Goal: Task Accomplishment & Management: Use online tool/utility

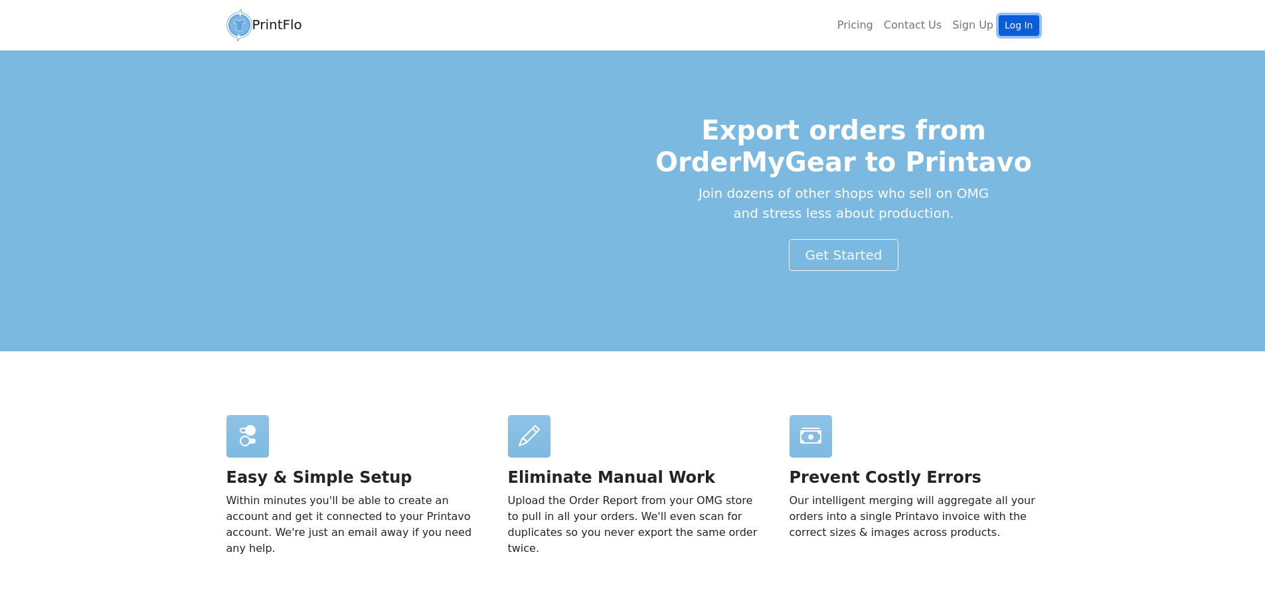
click at [1020, 26] on link "Log In" at bounding box center [1019, 25] width 40 height 21
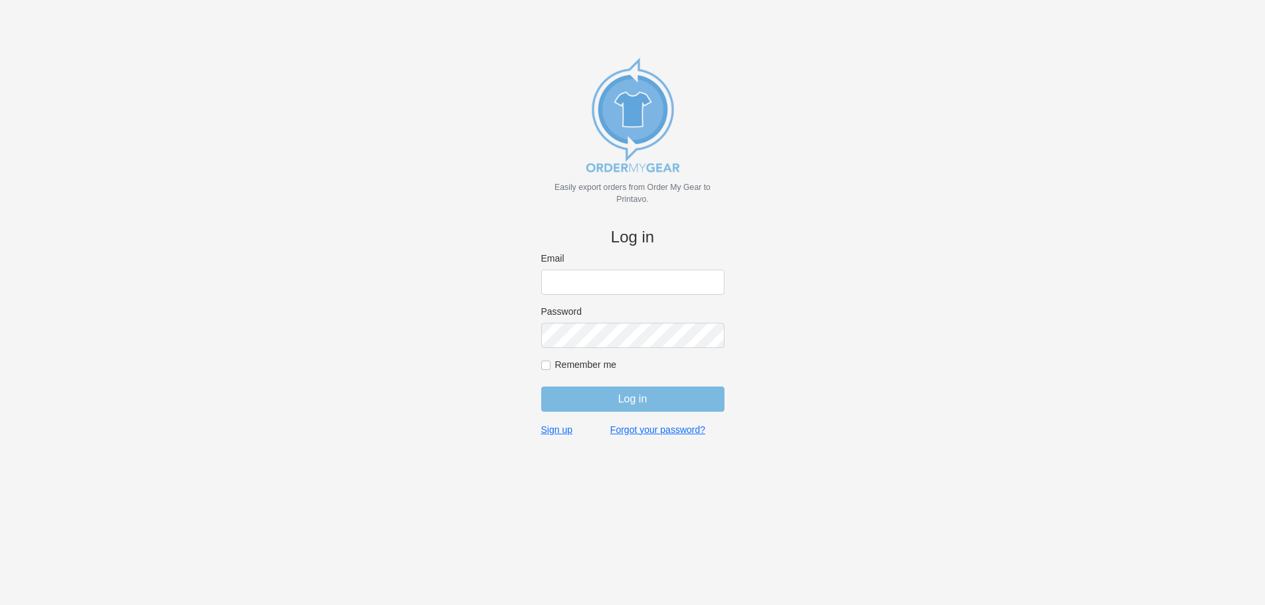
type input "purchasingsupervisor@rainbow-lettering.com"
click at [631, 397] on input "Log in" at bounding box center [632, 399] width 183 height 25
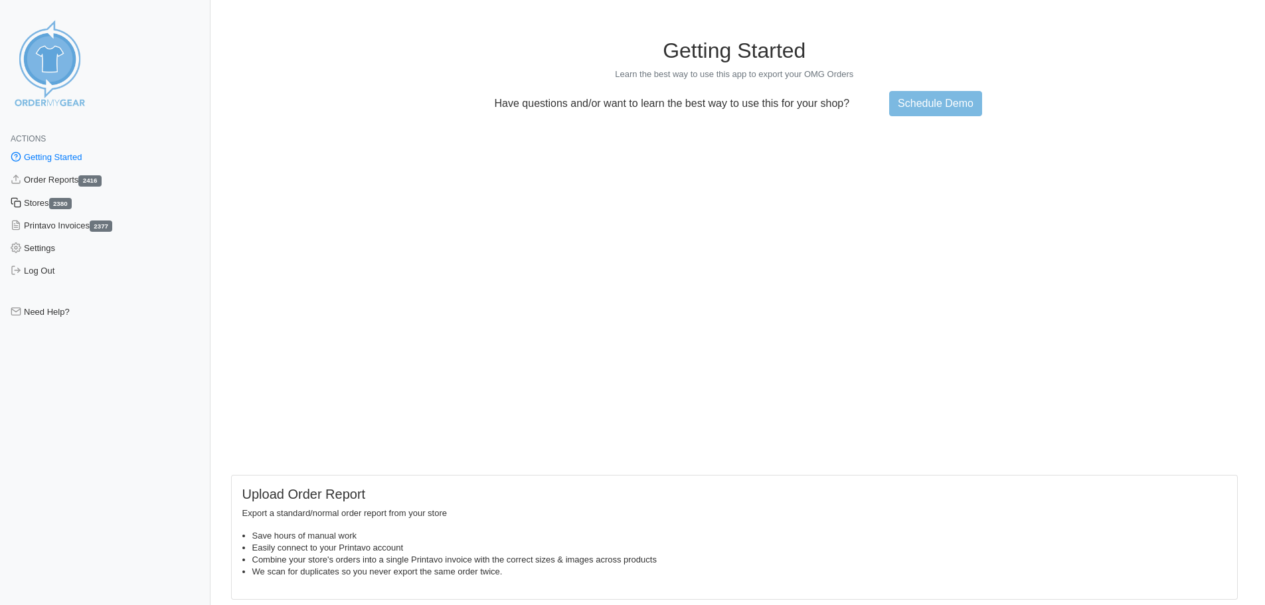
click at [40, 202] on link "Stores 2380" at bounding box center [105, 203] width 211 height 23
click at [31, 204] on link "Stores 2380" at bounding box center [105, 203] width 211 height 23
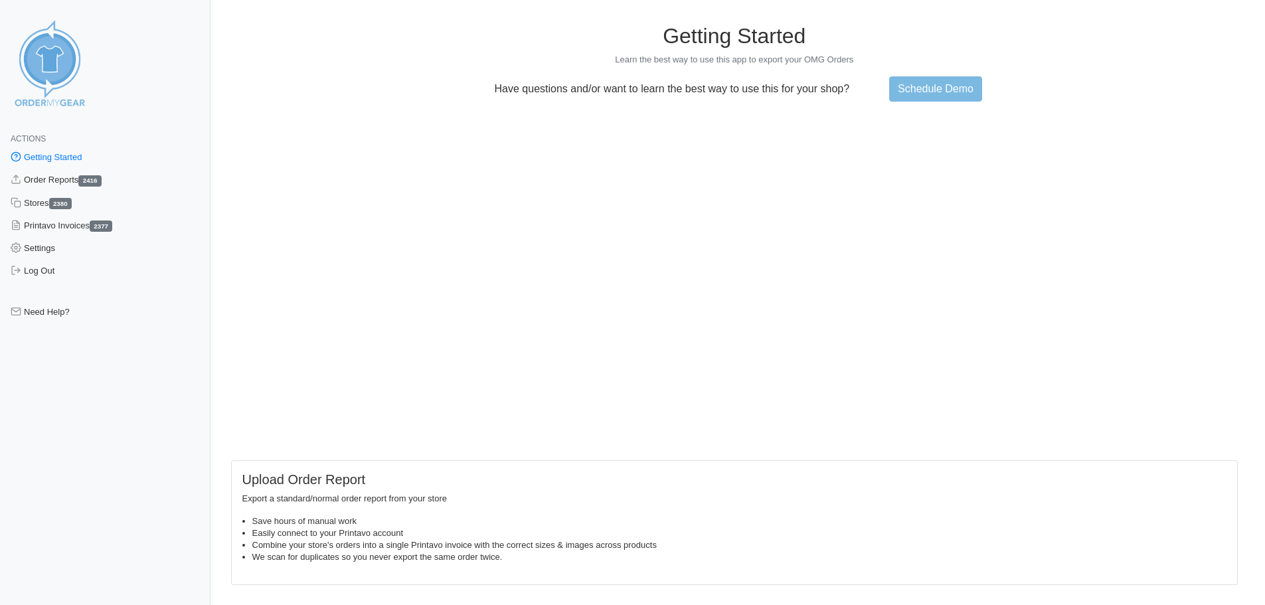
scroll to position [17, 0]
click at [345, 475] on h5 "Upload Order Report" at bounding box center [734, 478] width 985 height 16
click at [45, 178] on link "Order Reports 2416" at bounding box center [105, 180] width 211 height 23
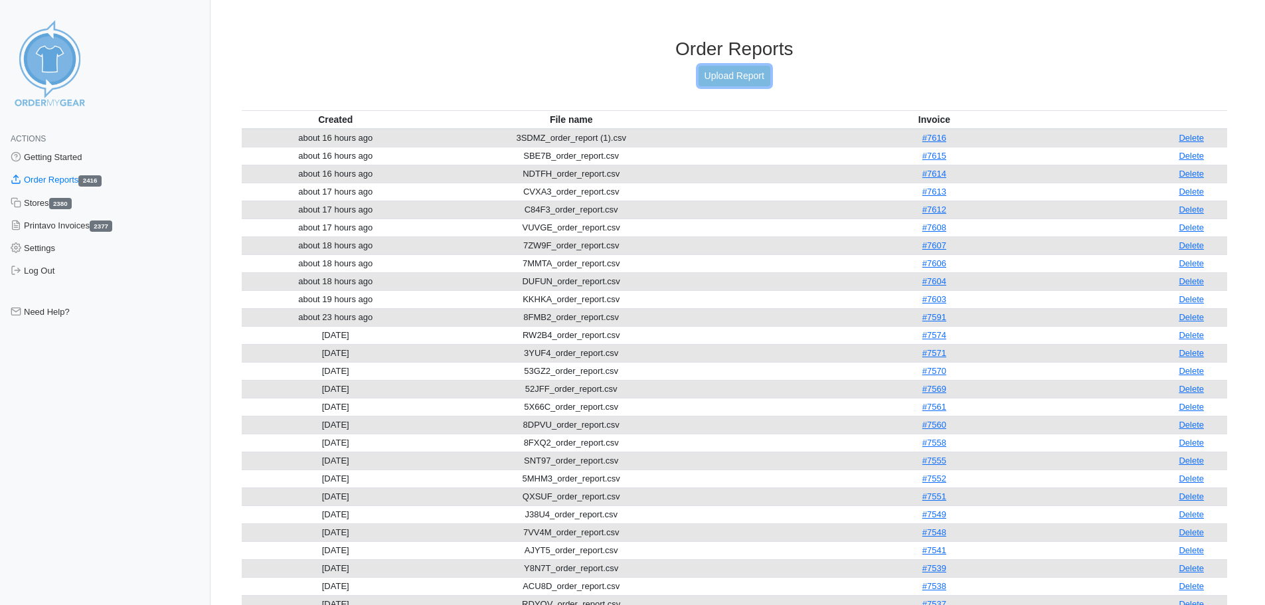
click at [738, 72] on link "Upload Report" at bounding box center [735, 76] width 72 height 21
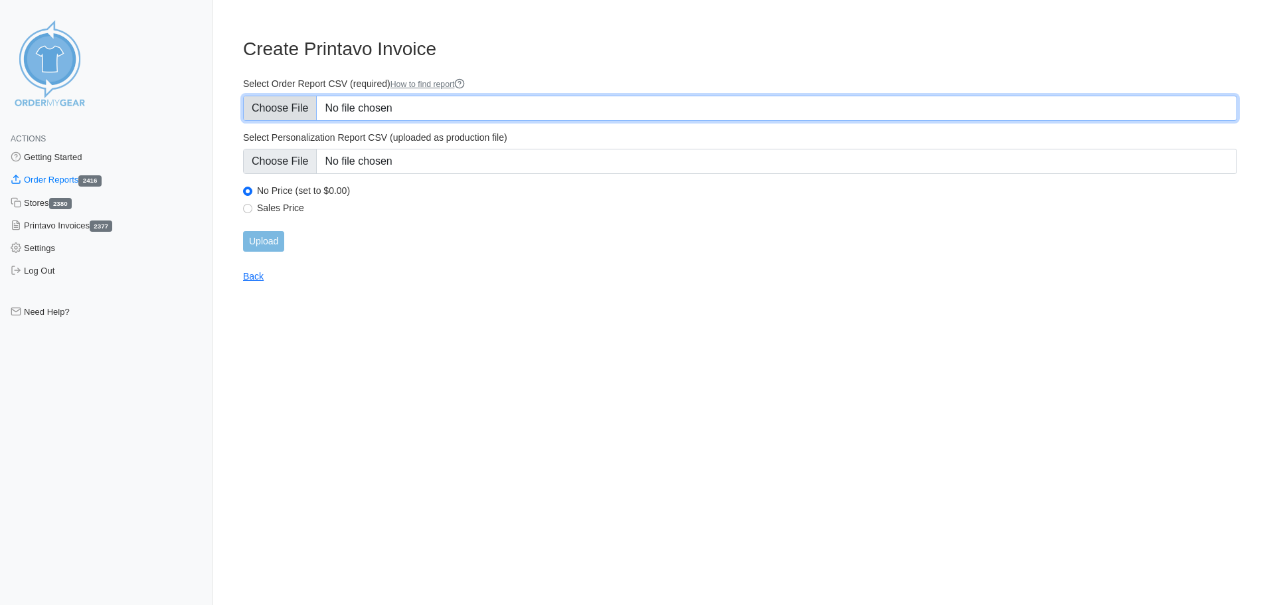
click at [286, 106] on input "Select Order Report CSV (required) How to find report" at bounding box center [740, 108] width 994 height 25
click at [292, 110] on input "Select Order Report CSV (required) How to find report" at bounding box center [740, 108] width 994 height 25
type input "C:\fakepath\3558K_order_report.csv"
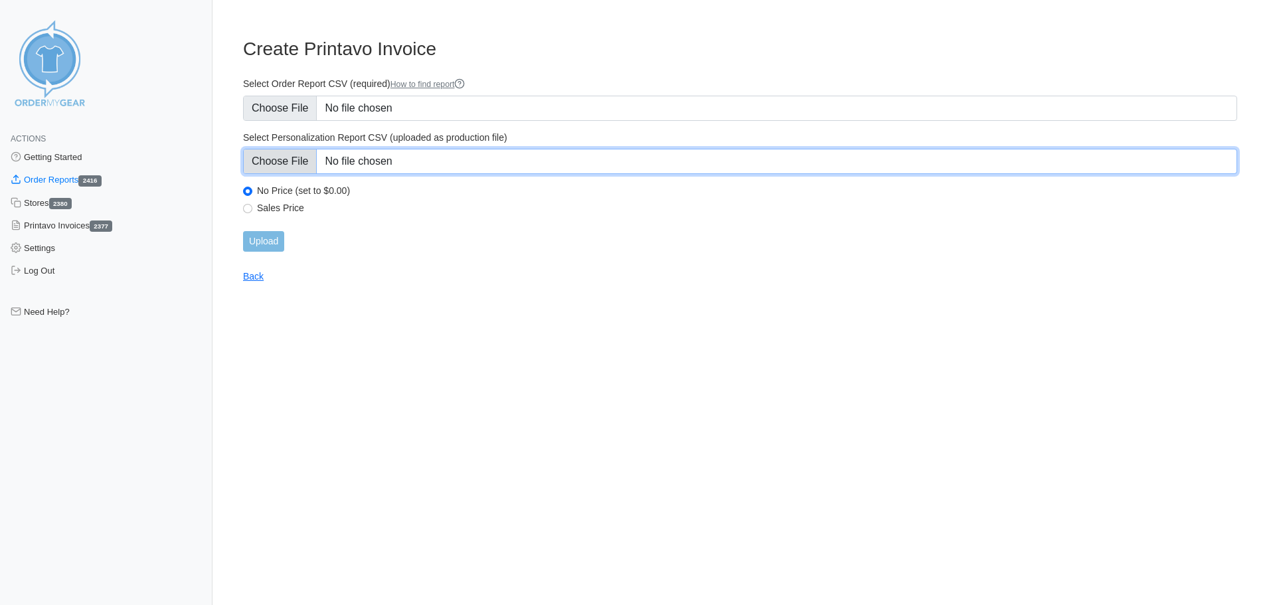
click at [295, 162] on input "Select Personalization Report CSV (uploaded as production file)" at bounding box center [740, 161] width 994 height 25
click at [286, 164] on input "Select Personalization Report CSV (uploaded as production file)" at bounding box center [740, 161] width 994 height 25
type input "C:\fakepath\3558K_personalization_report.csv"
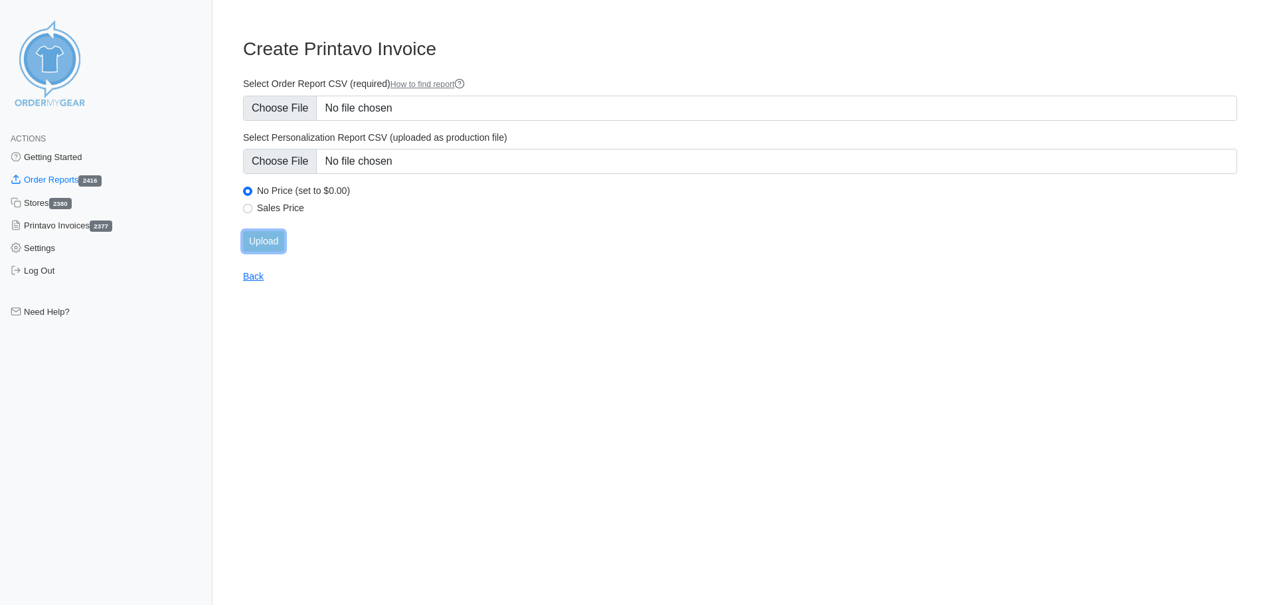
click at [269, 243] on input "Upload" at bounding box center [263, 241] width 41 height 21
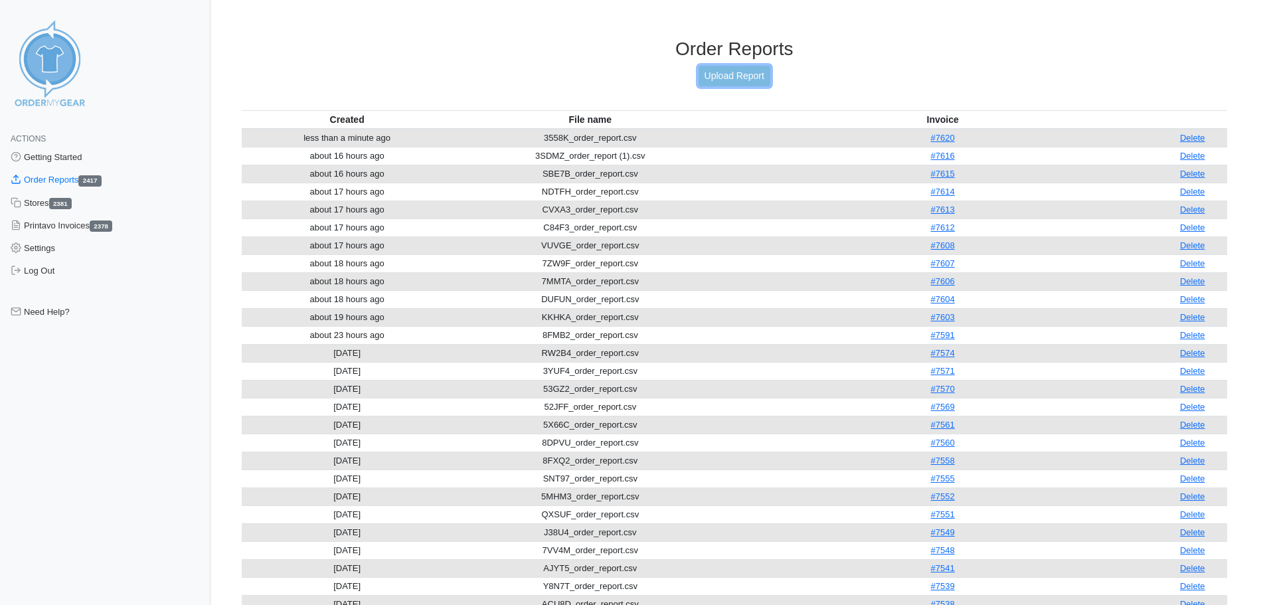
click at [736, 83] on link "Upload Report" at bounding box center [735, 76] width 72 height 21
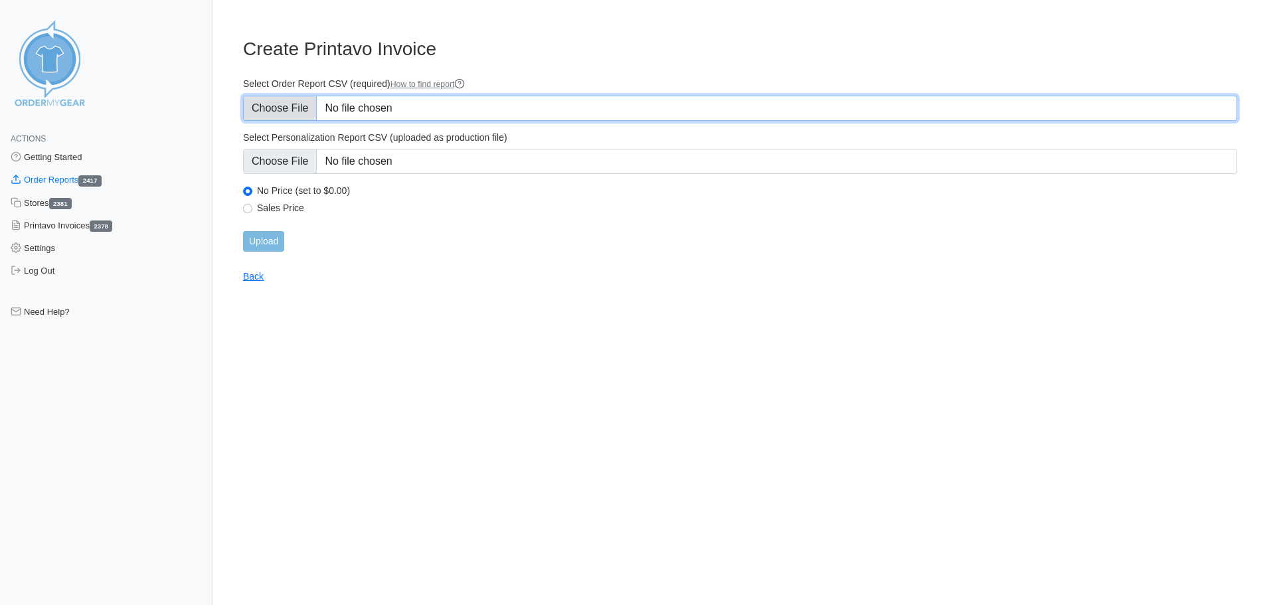
click at [300, 106] on input "Select Order Report CSV (required) How to find report" at bounding box center [740, 108] width 994 height 25
type input "C:\fakepath\368HP_order_report.csv"
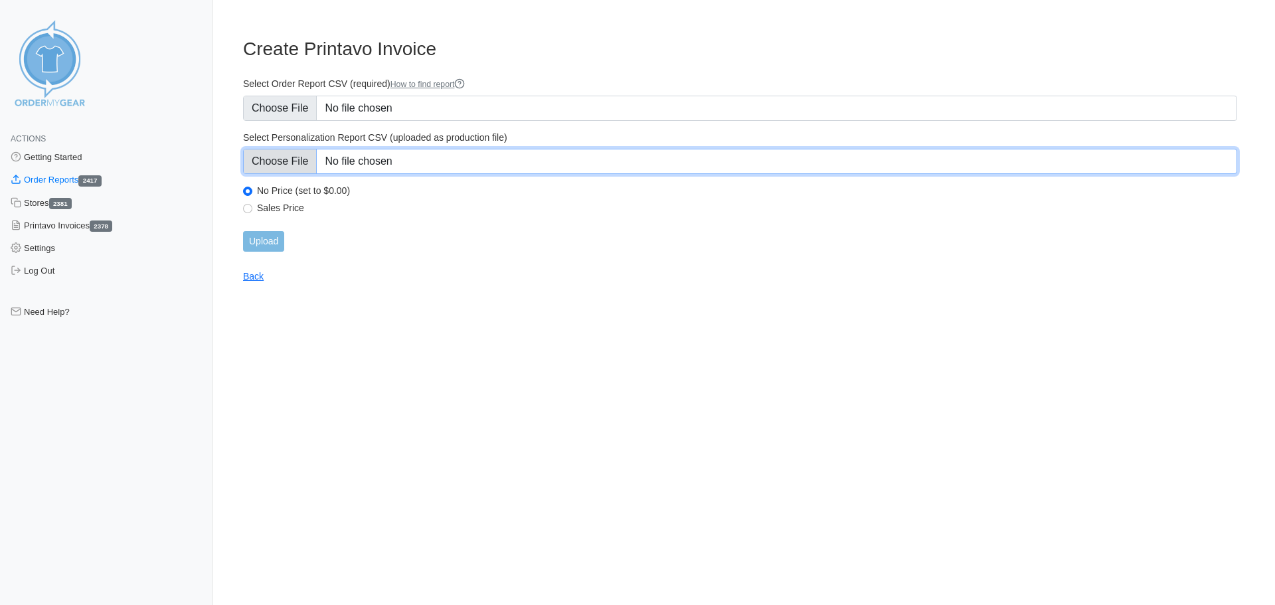
click at [276, 167] on input "Select Personalization Report CSV (uploaded as production file)" at bounding box center [740, 161] width 994 height 25
type input "C:\fakepath\368HP_personalization_report.csv"
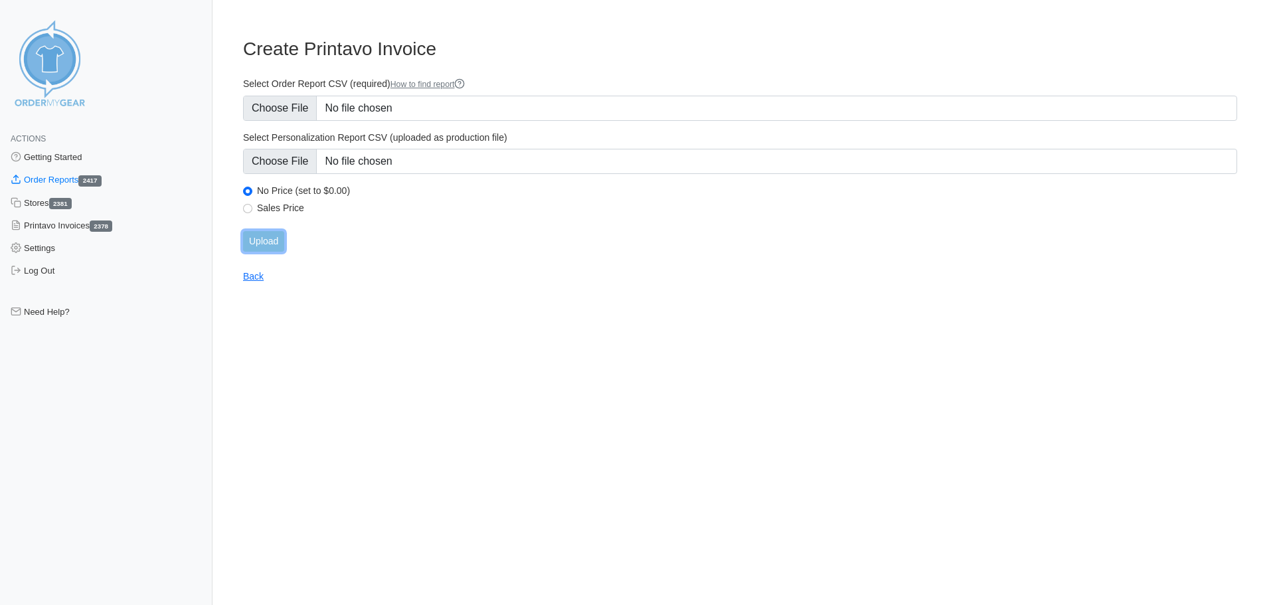
click at [266, 242] on input "Upload" at bounding box center [263, 241] width 41 height 21
